Goal: Transaction & Acquisition: Download file/media

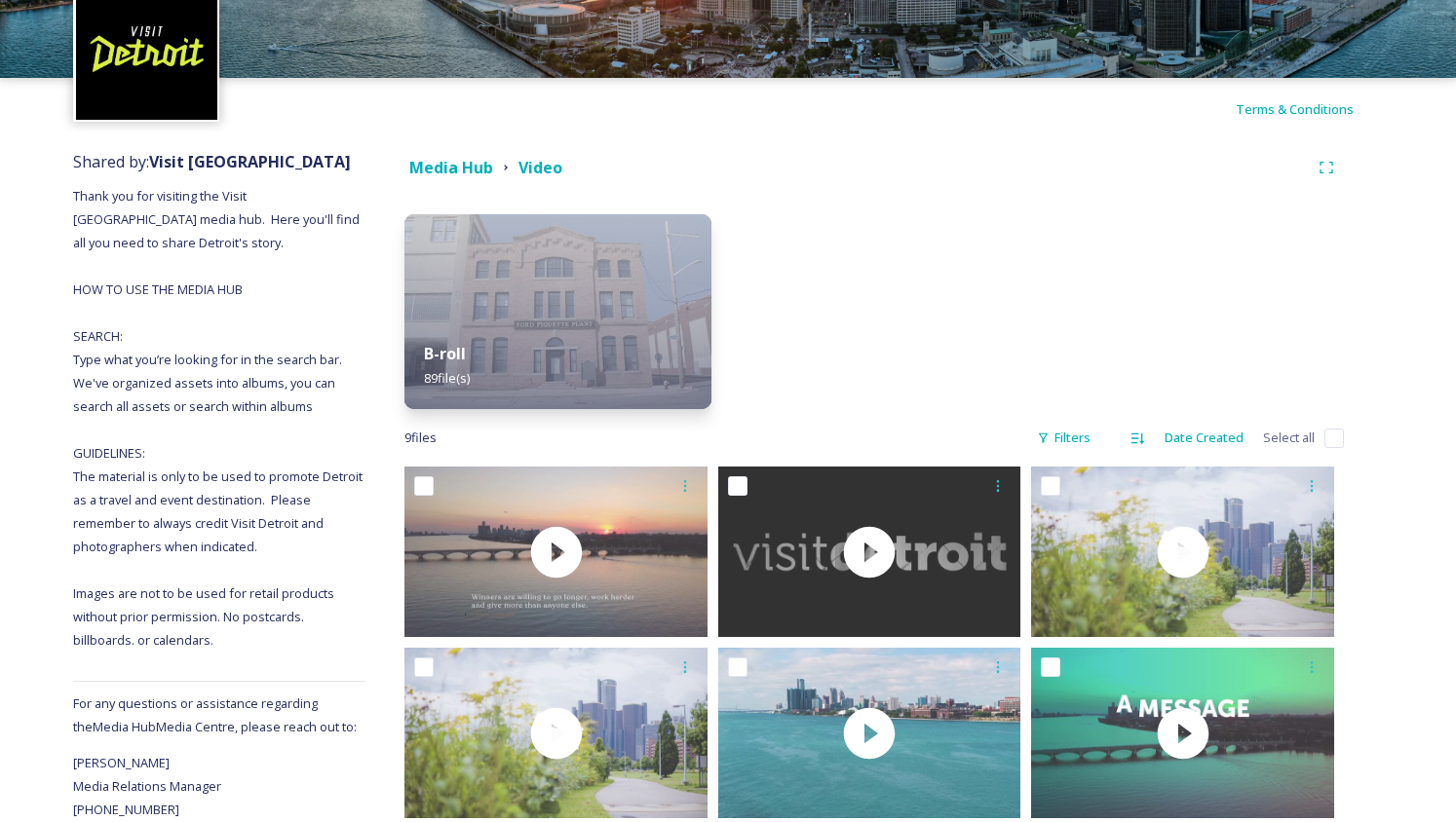
scroll to position [28, 0]
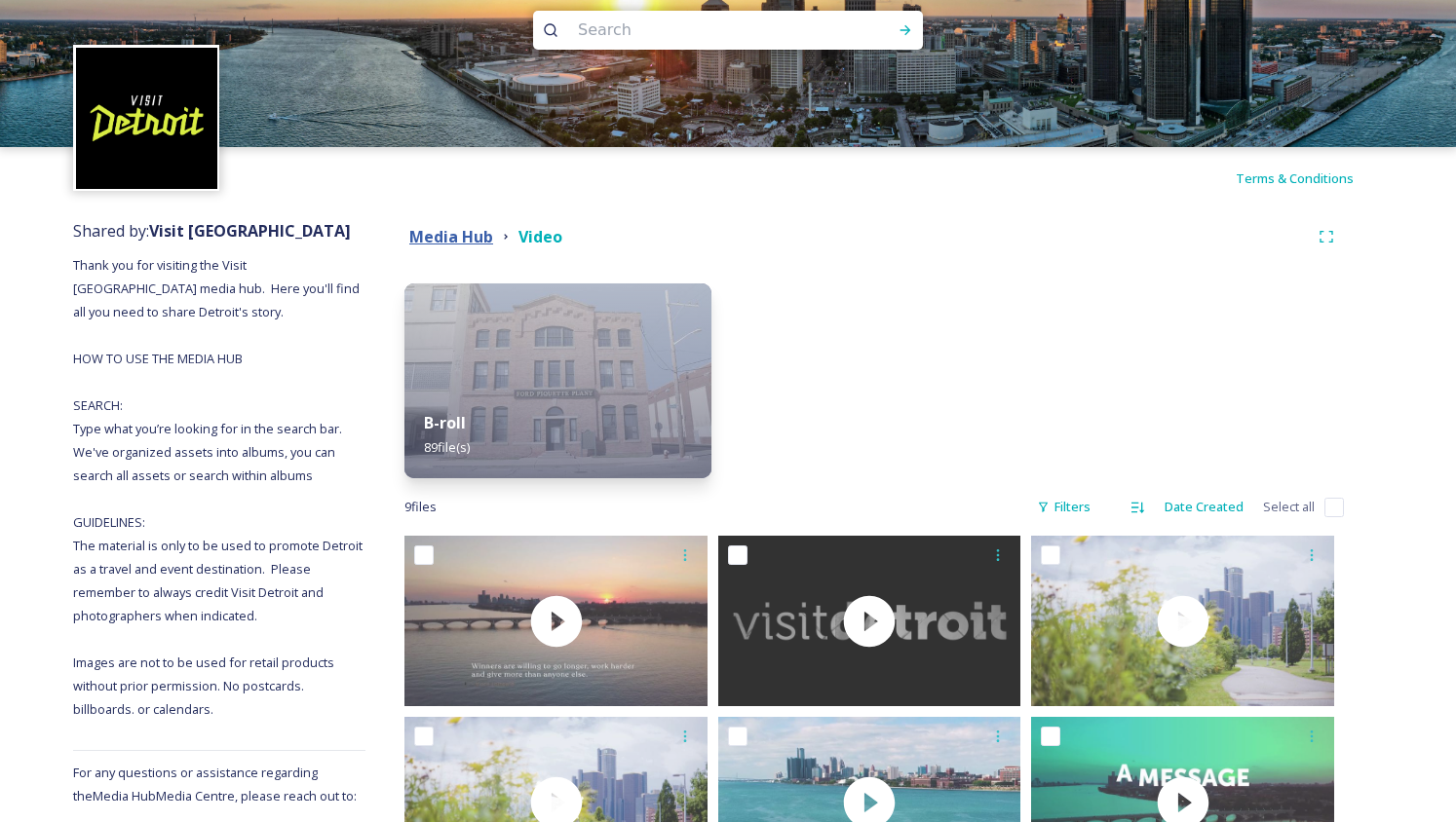
click at [471, 229] on strong "Media Hub" at bounding box center [451, 237] width 83 height 22
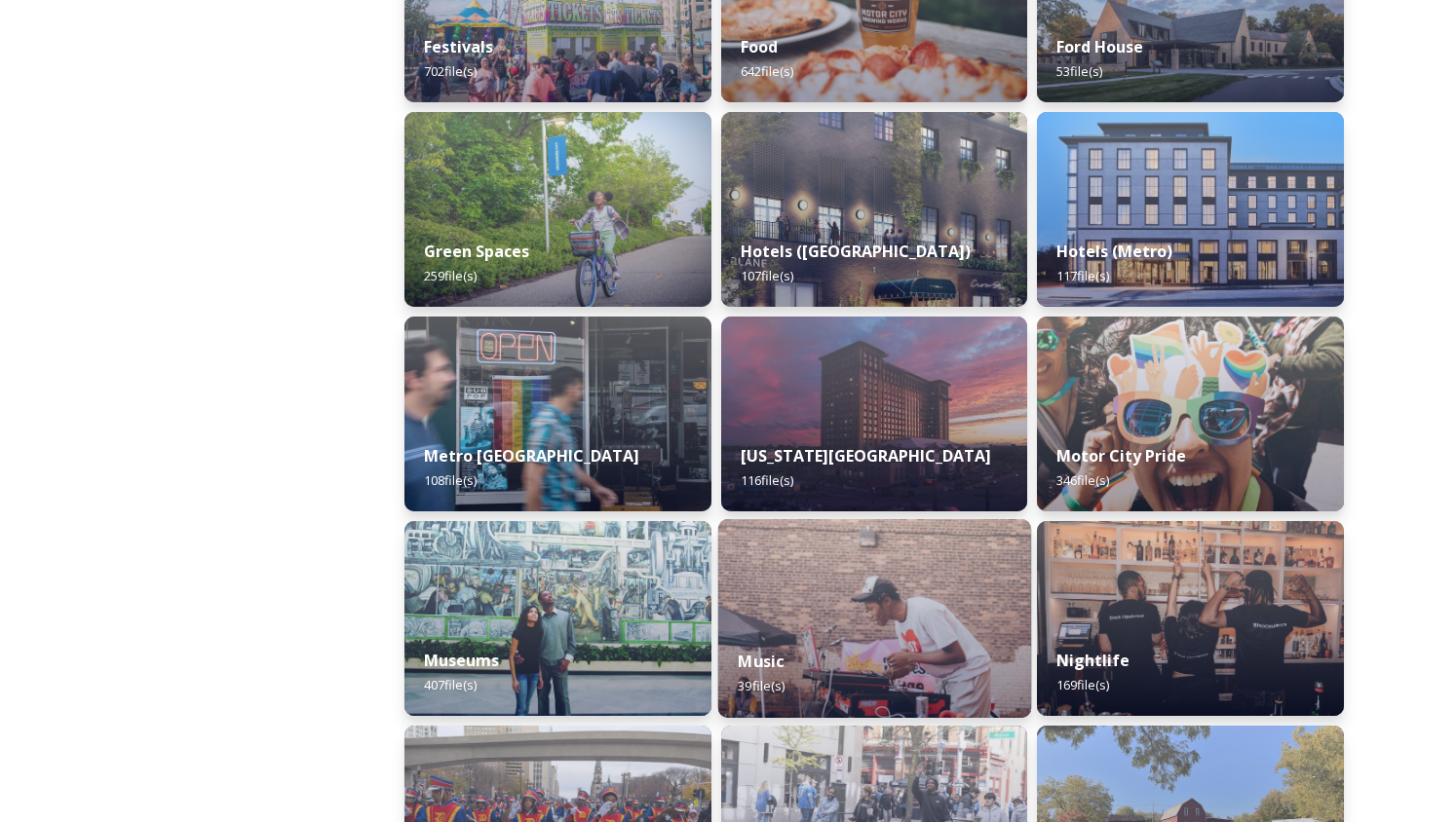
scroll to position [1053, 0]
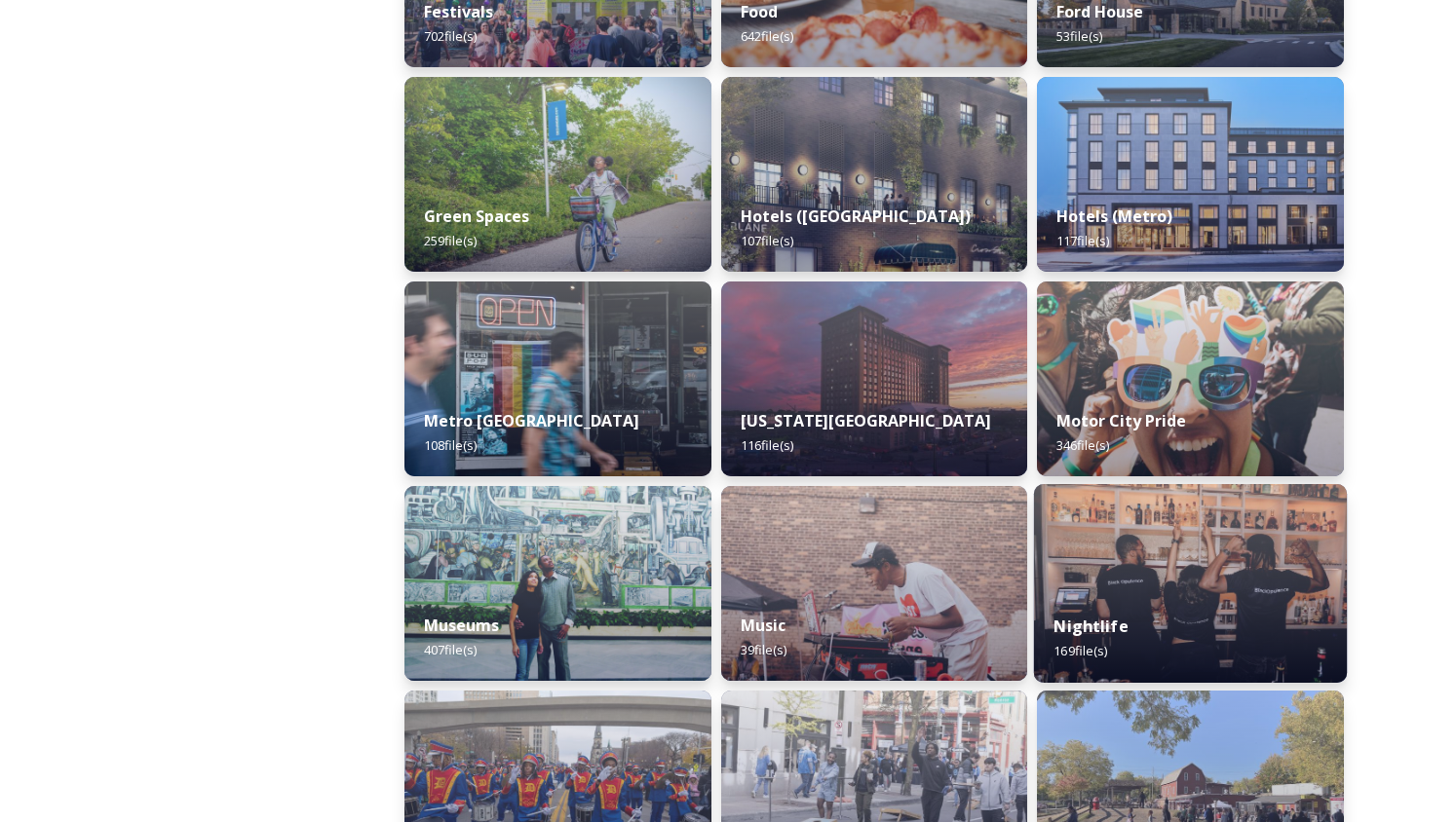
click at [1161, 516] on img at bounding box center [1189, 583] width 312 height 198
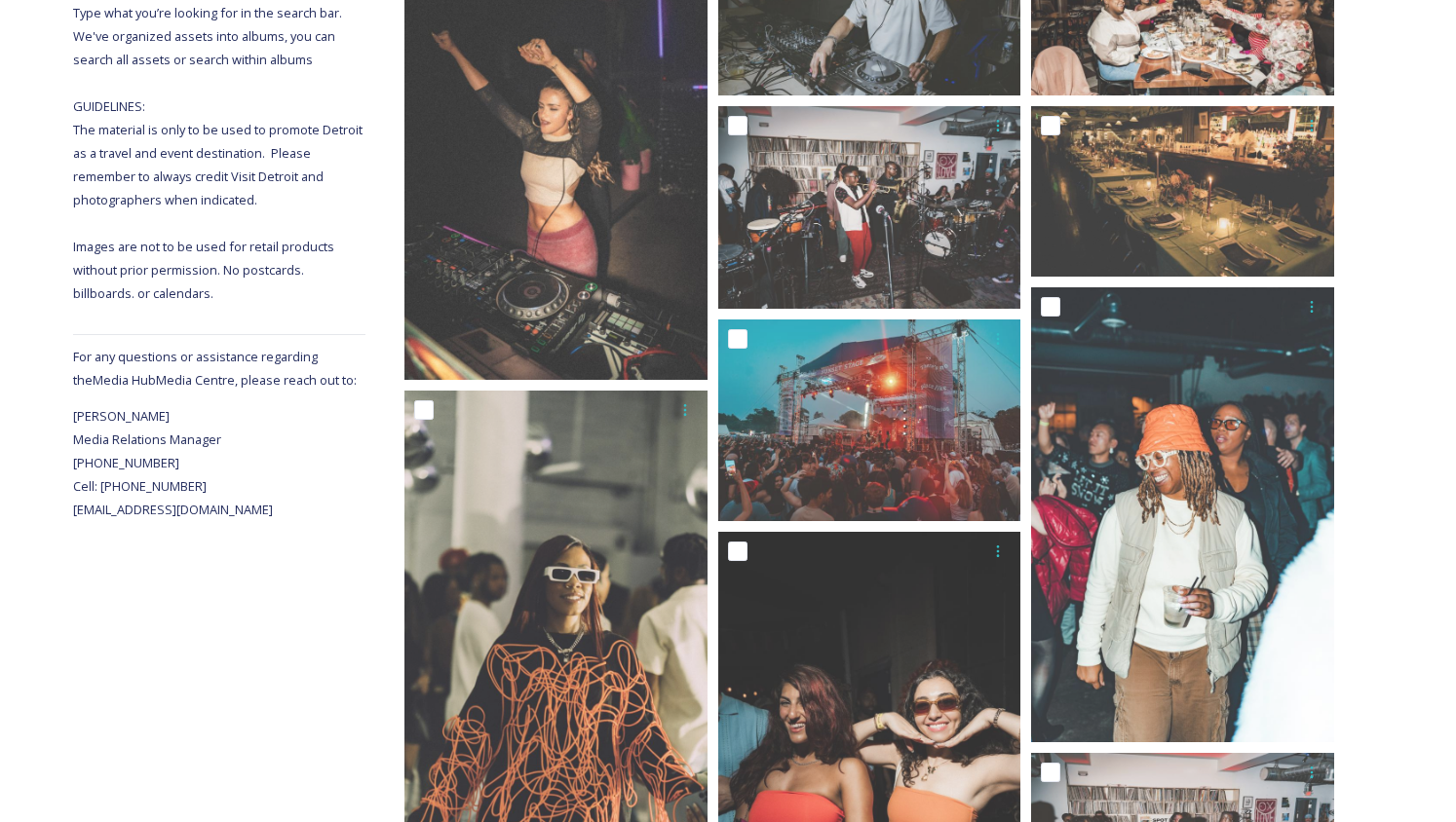
scroll to position [357, 0]
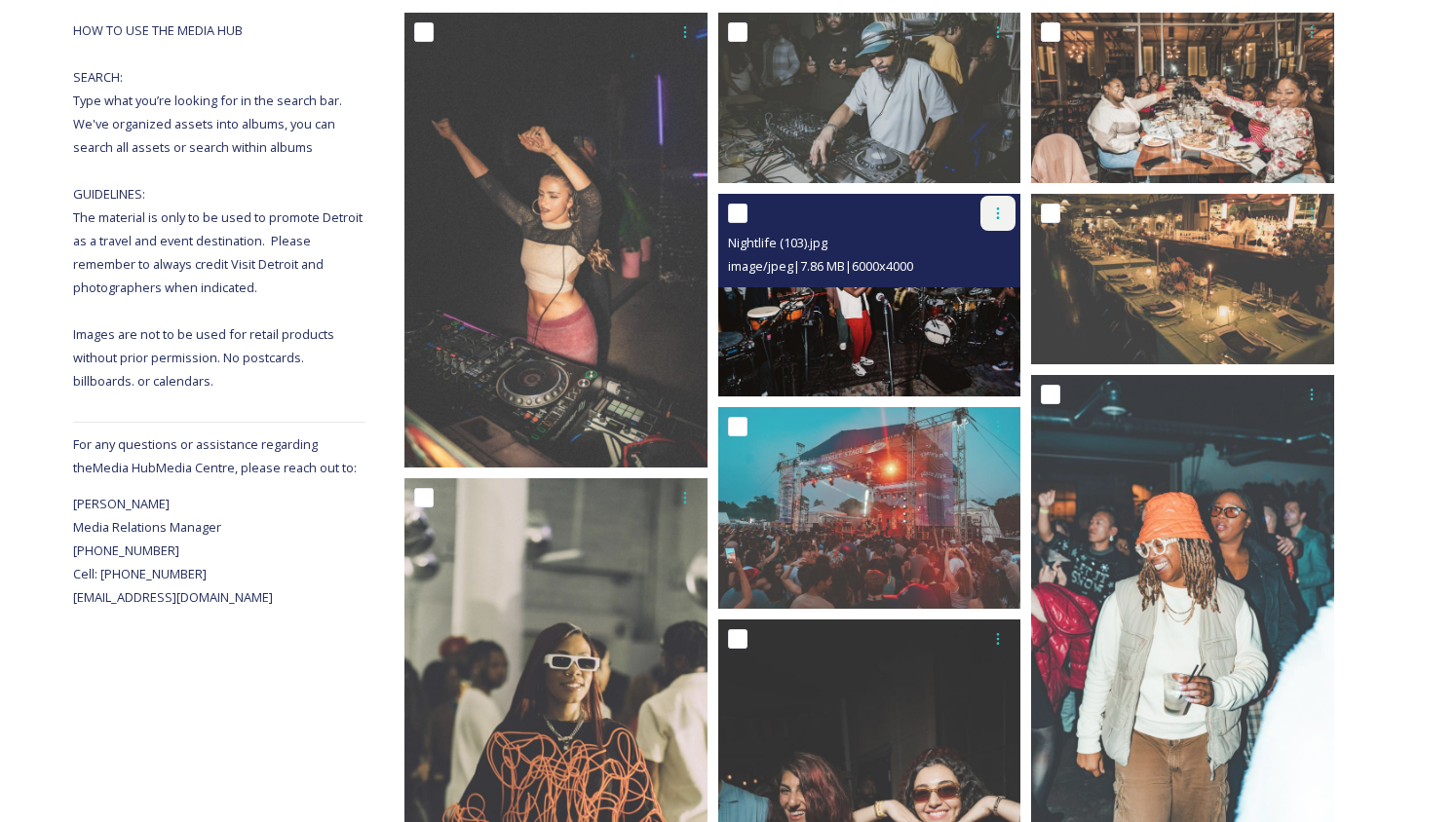
click at [997, 215] on icon at bounding box center [998, 213] width 16 height 16
click at [990, 300] on span "Download" at bounding box center [975, 294] width 60 height 19
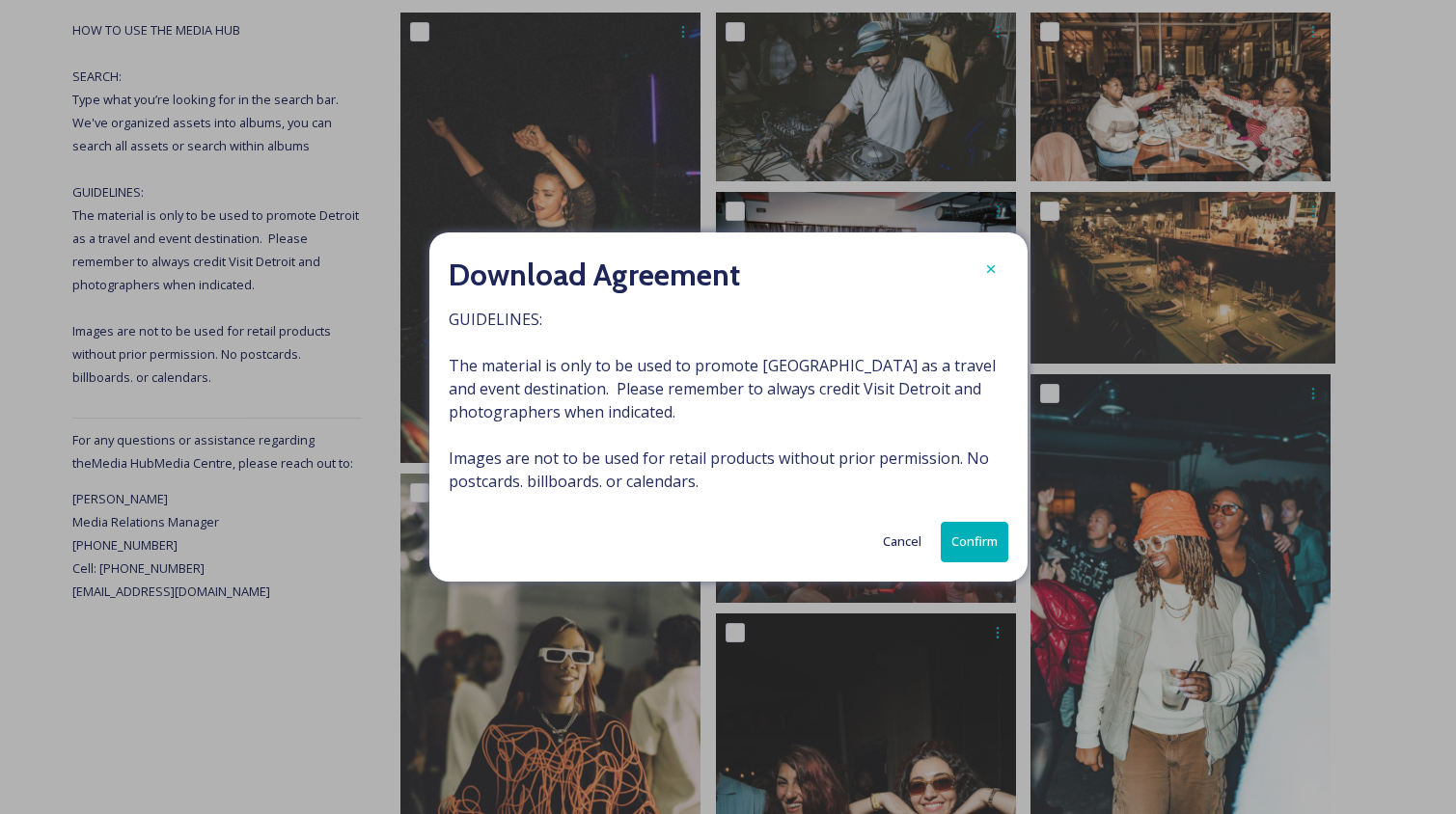
click at [997, 545] on button "Confirm" at bounding box center [974, 542] width 68 height 39
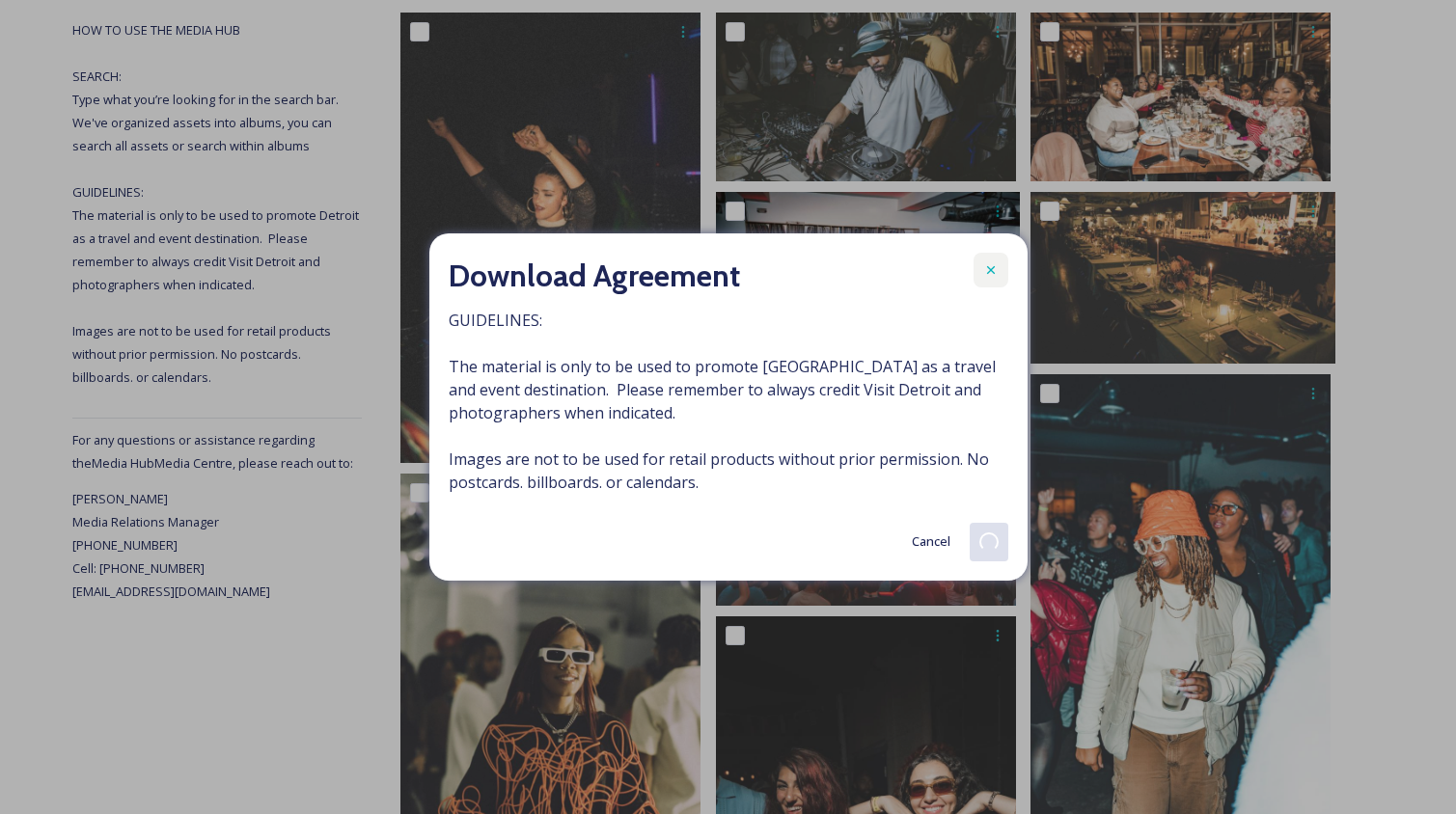
click at [988, 272] on icon at bounding box center [990, 270] width 8 height 8
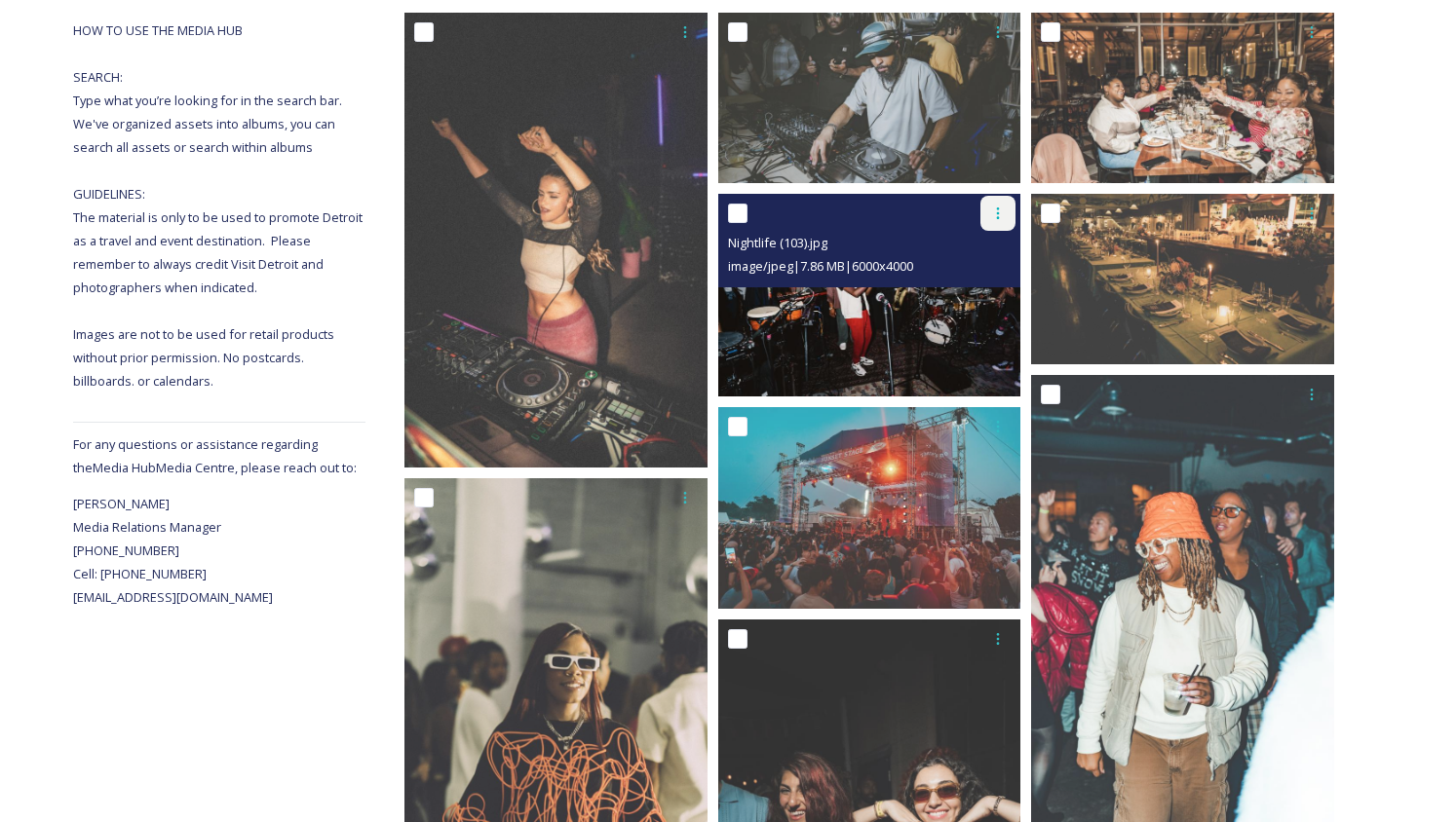
click at [995, 215] on icon at bounding box center [998, 213] width 16 height 16
click at [996, 289] on span "Download" at bounding box center [975, 294] width 60 height 19
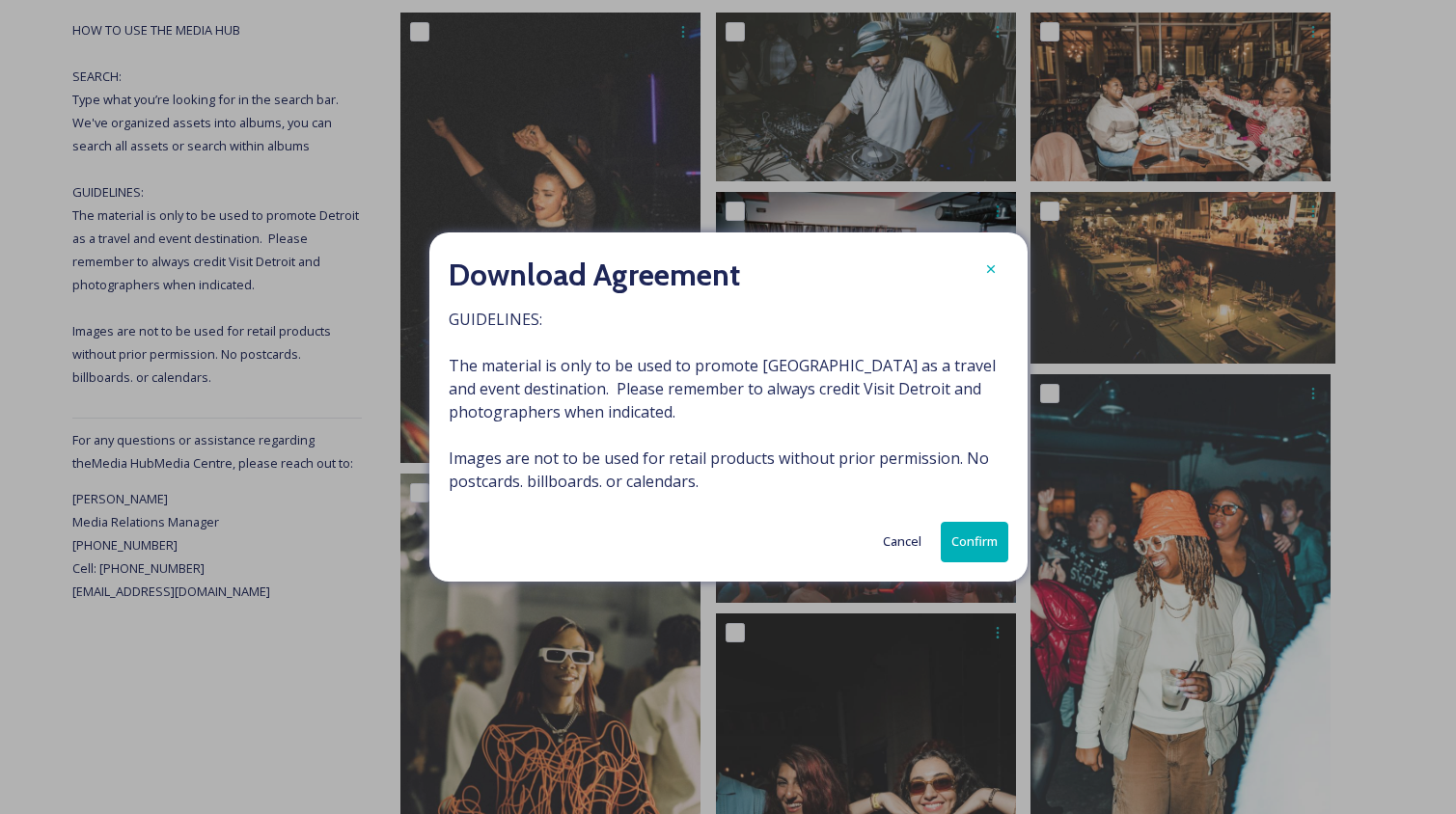
click at [972, 529] on button "Confirm" at bounding box center [974, 542] width 68 height 39
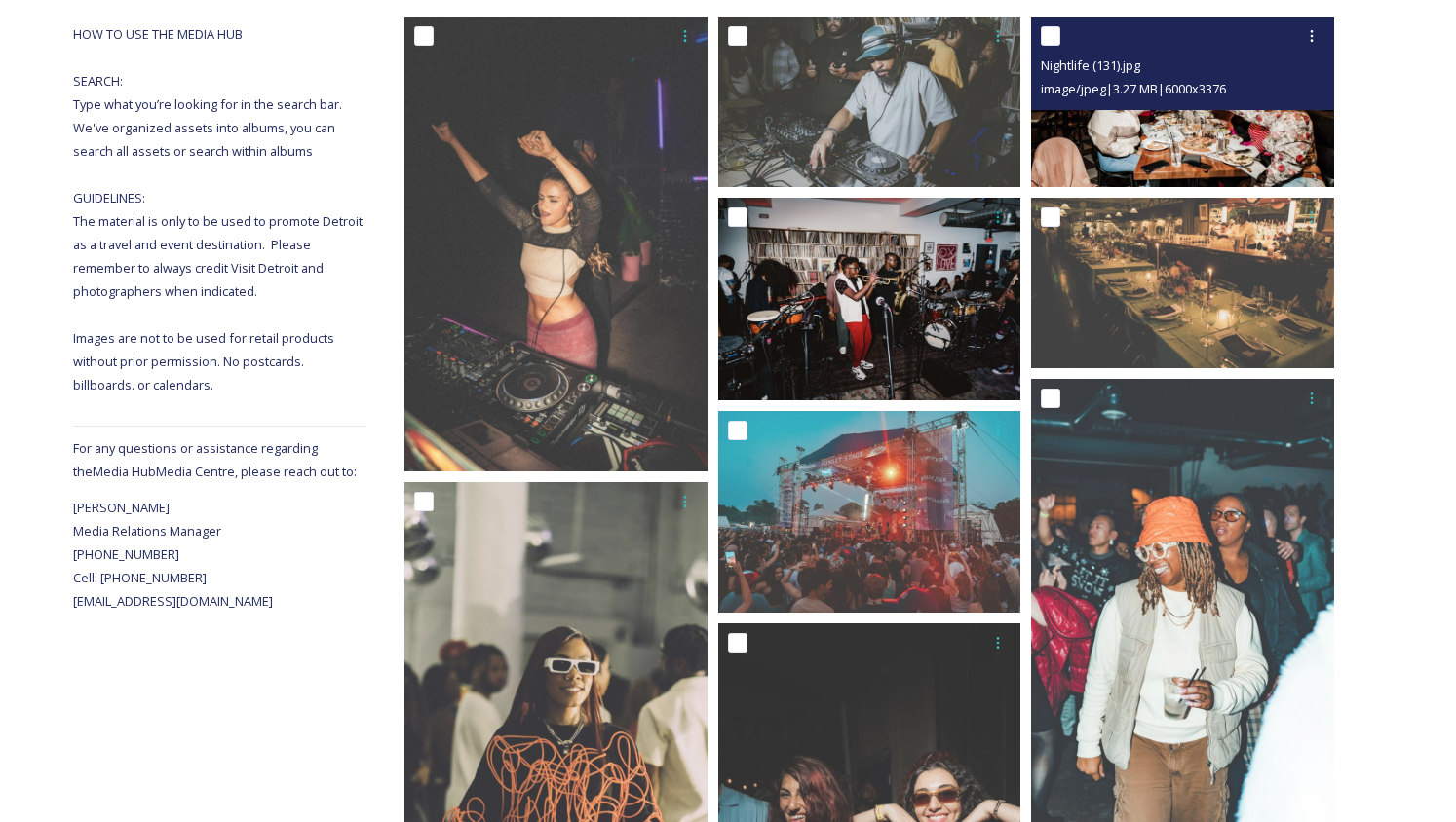
scroll to position [338, 0]
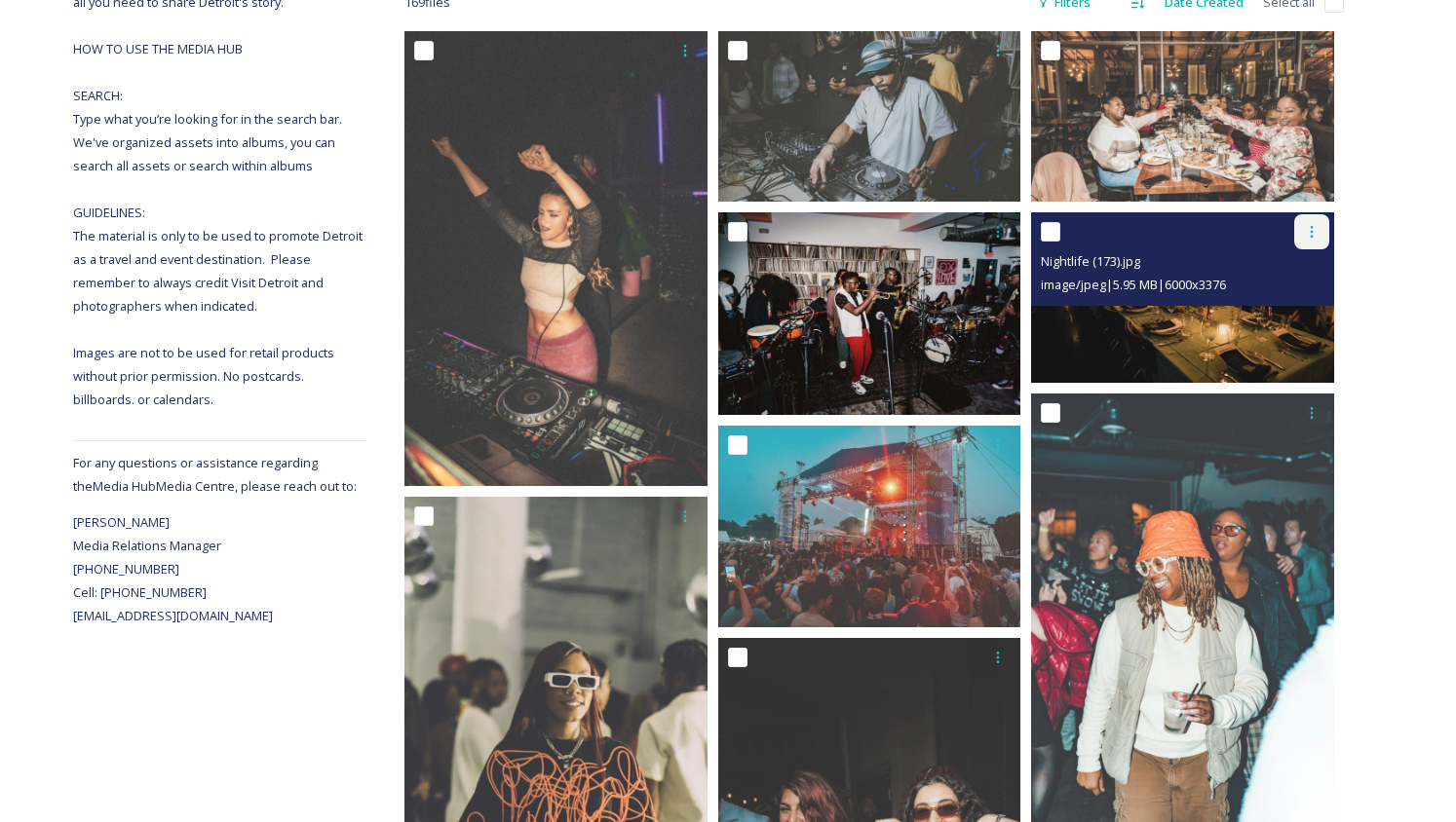
click at [1311, 234] on icon at bounding box center [1312, 232] width 16 height 16
click at [1296, 299] on div "Download" at bounding box center [1289, 312] width 79 height 38
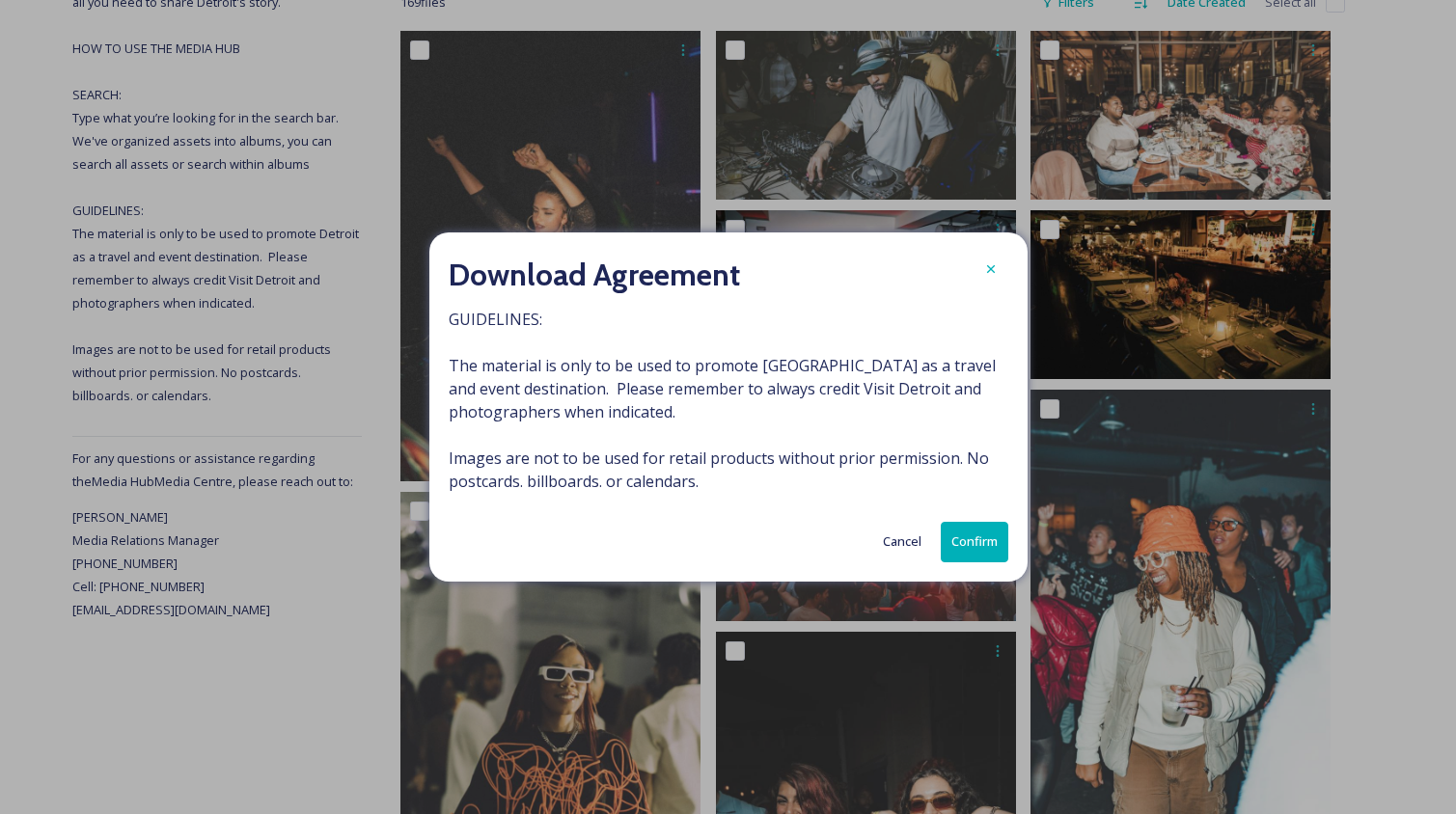
click at [969, 525] on button "Confirm" at bounding box center [974, 542] width 68 height 39
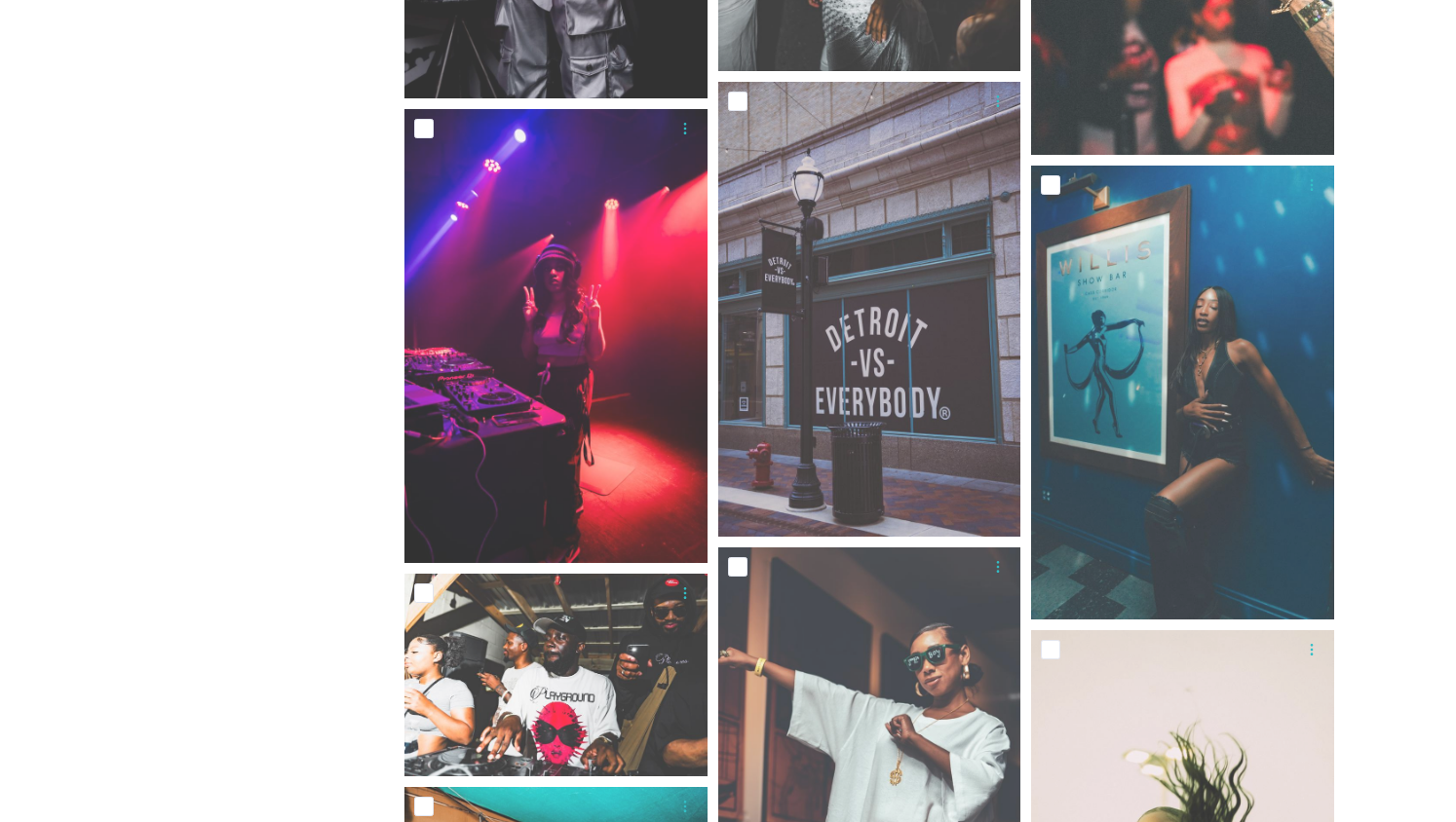
scroll to position [1918, 0]
